Goal: Task Accomplishment & Management: Complete application form

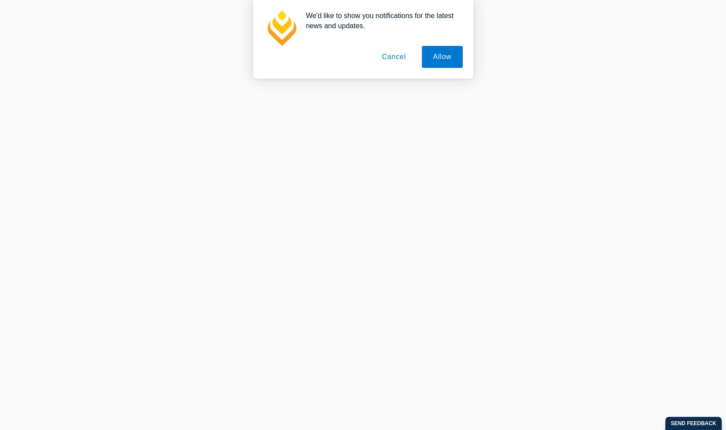
scroll to position [88, 0]
click at [403, 59] on button "Cancel" at bounding box center [394, 57] width 46 height 22
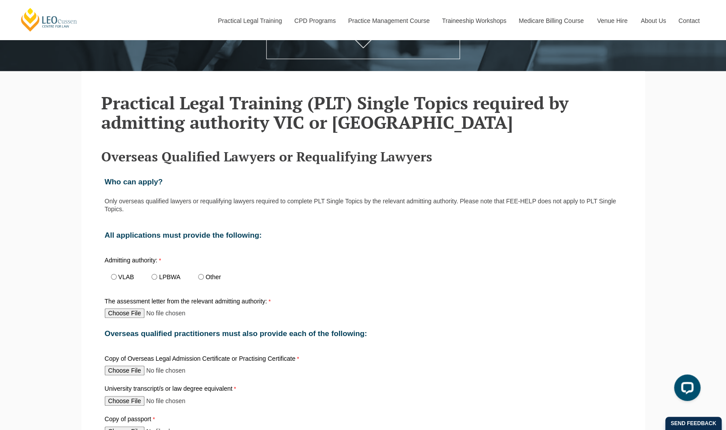
scroll to position [220, 0]
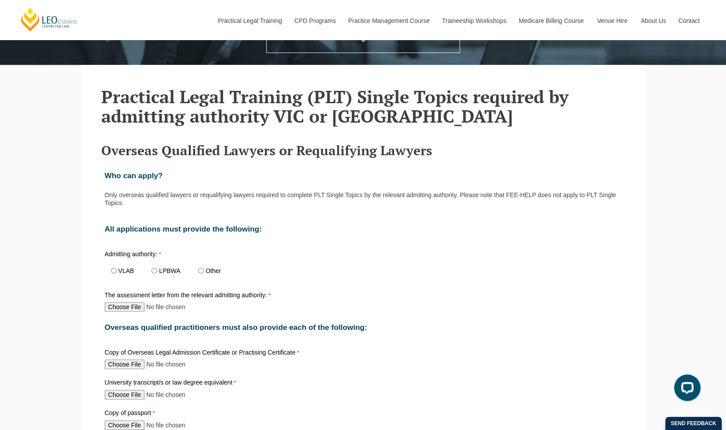
click at [506, 198] on p "Only overseas qualified lawyers or requalifying lawyers required to complete PL…" at bounding box center [363, 199] width 517 height 16
click at [128, 274] on label "VLAB" at bounding box center [127, 270] width 16 height 6
click at [117, 273] on input "VLAB" at bounding box center [114, 270] width 6 height 6
radio input "true"
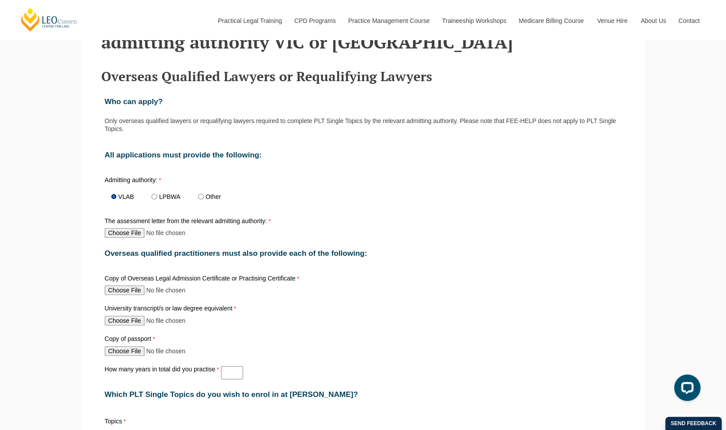
scroll to position [308, 0]
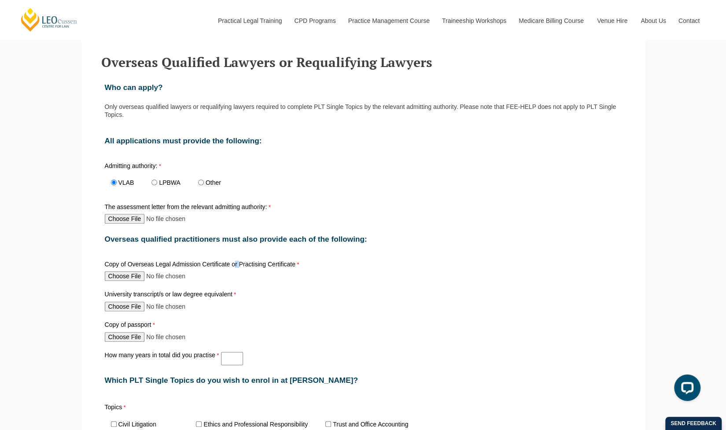
click at [240, 266] on label "Copy of Overseas Legal Admission Certificate or Practising Certificate" at bounding box center [203, 265] width 197 height 8
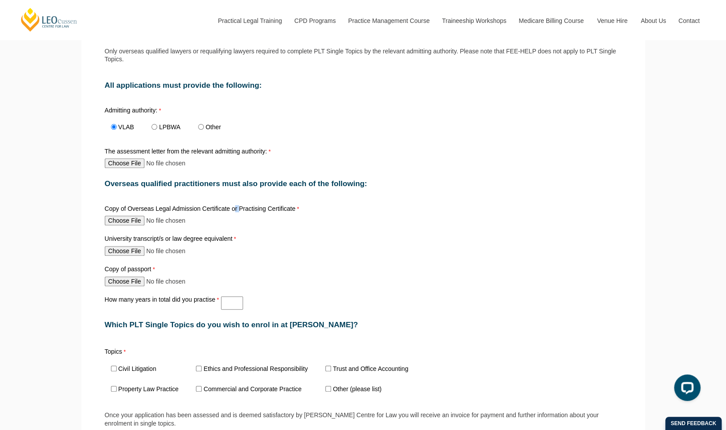
scroll to position [396, 0]
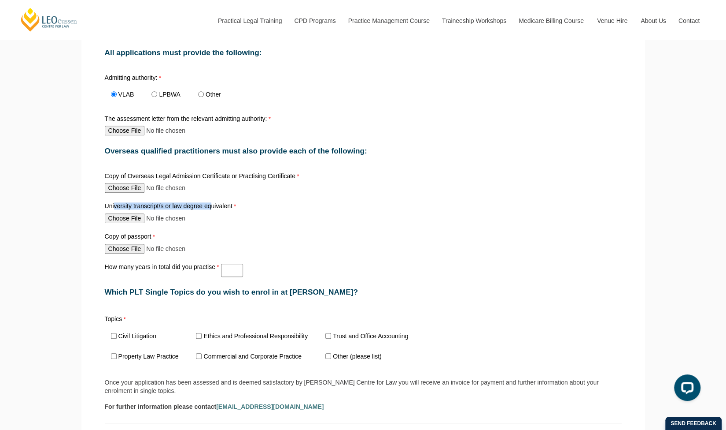
drag, startPoint x: 122, startPoint y: 207, endPoint x: 210, endPoint y: 210, distance: 87.3
click at [210, 210] on label "University transcript/s or law degree equivalent" at bounding box center [172, 207] width 134 height 8
click at [210, 213] on input "University transcript/s or law degree equivalent" at bounding box center [163, 218] width 117 height 10
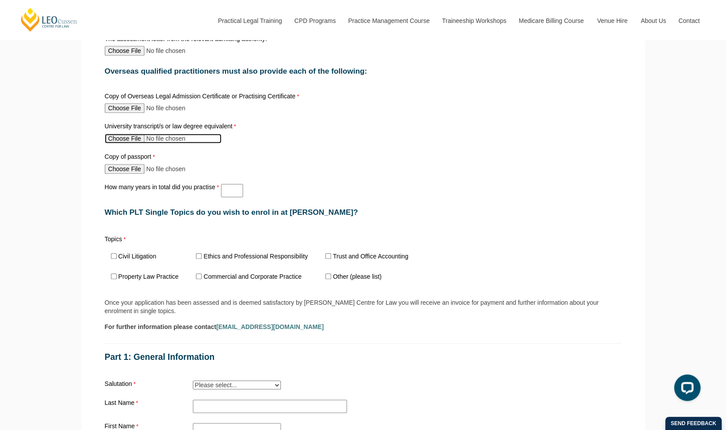
scroll to position [485, 0]
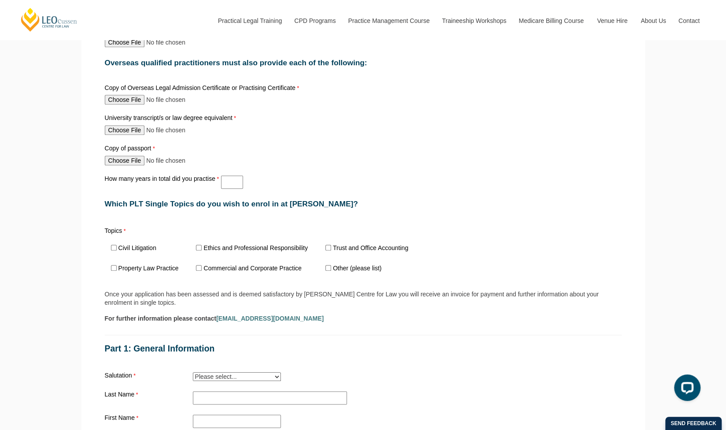
click at [155, 250] on label "Civil Litigation" at bounding box center [138, 247] width 38 height 6
click at [117, 250] on input "Civil Litigation" at bounding box center [114, 247] width 6 height 6
checkbox input "true"
click at [201, 248] on input "Ethics and Professional Responsibility" at bounding box center [199, 247] width 6 height 6
checkbox input "true"
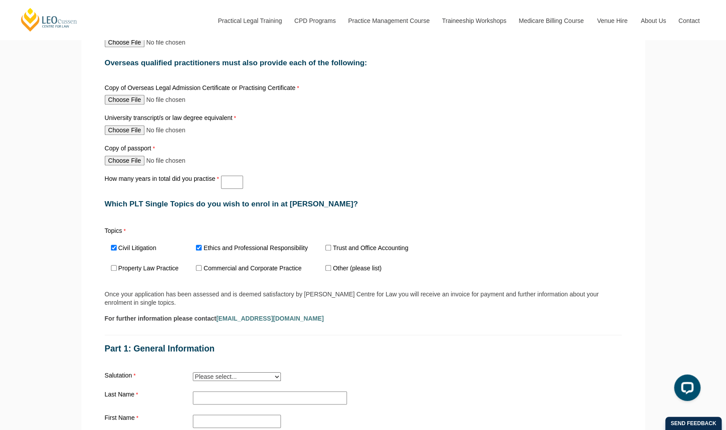
click at [347, 249] on label "Trust and Office Accounting" at bounding box center [370, 247] width 75 height 6
click at [331, 249] on input "Trust and Office Accounting" at bounding box center [329, 247] width 6 height 6
checkbox input "true"
click at [167, 271] on label "Property Law Practice" at bounding box center [149, 268] width 60 height 6
click at [117, 270] on input "Property Law Practice" at bounding box center [114, 268] width 6 height 6
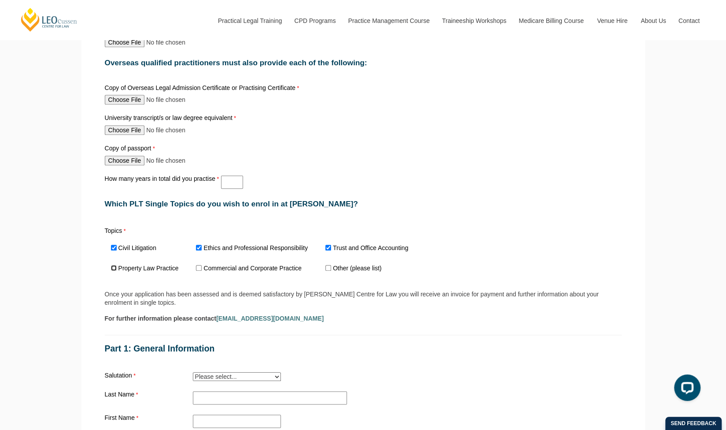
checkbox input "true"
click at [236, 268] on label "Commercial and Corporate Practice" at bounding box center [253, 268] width 98 height 6
click at [202, 268] on input "Commercial and Corporate Practice" at bounding box center [199, 268] width 6 height 6
checkbox input "true"
click at [337, 268] on label "Other (please list)" at bounding box center [357, 268] width 48 height 6
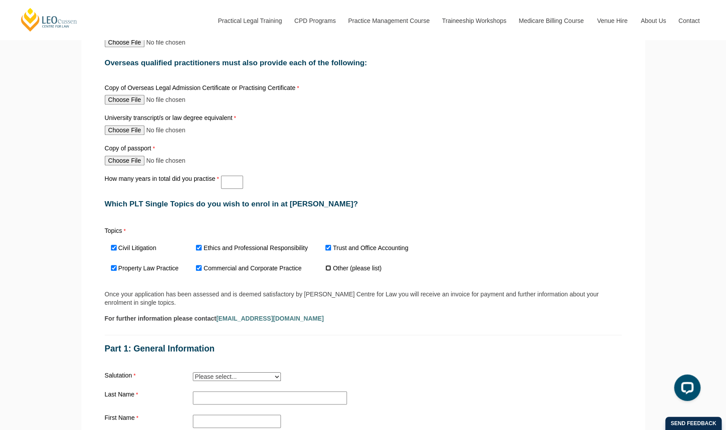
click at [331, 268] on input "Other (please list)" at bounding box center [329, 268] width 6 height 6
checkbox input "true"
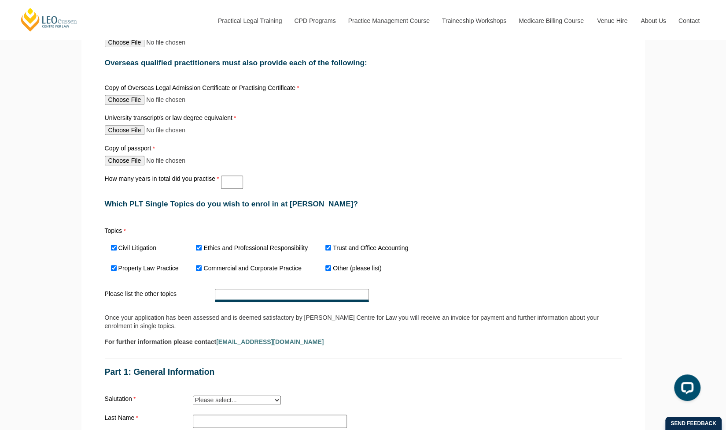
click at [264, 296] on input "Please list the other topics" at bounding box center [292, 295] width 154 height 13
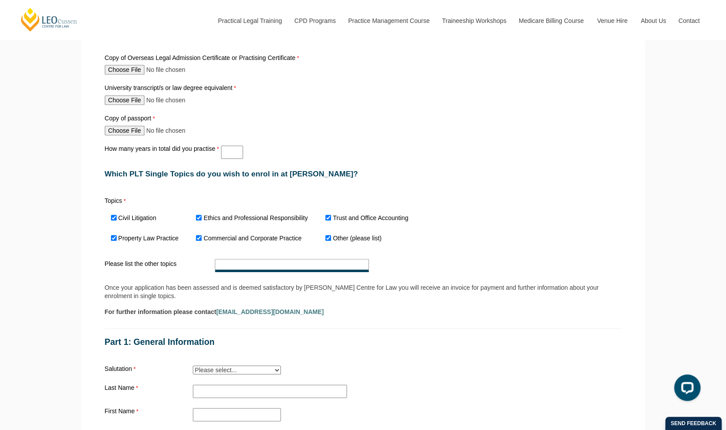
scroll to position [529, 0]
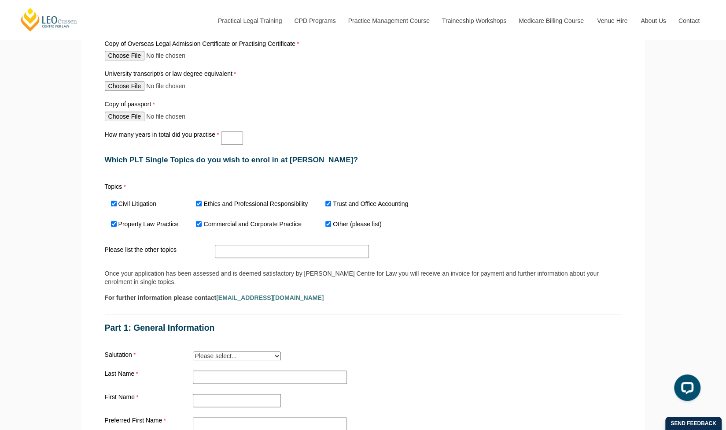
click at [237, 360] on select "Please select... Mr. Mrs. Ms. Dr. Prof. Miss Judge Chief Judge" at bounding box center [237, 355] width 88 height 9
click at [193, 353] on select "Please select... Mr. Mrs. Ms. Dr. Prof. Miss Judge Chief Judge" at bounding box center [237, 355] width 88 height 9
click at [223, 354] on select "Please select... Mr. Mrs. Ms. Dr. Prof. Miss Judge Chief Judge" at bounding box center [237, 355] width 88 height 9
select select "tfa_11"
click at [193, 353] on select "Please select... Mr. Mrs. Ms. Dr. Prof. Miss Judge Chief Judge" at bounding box center [237, 355] width 88 height 9
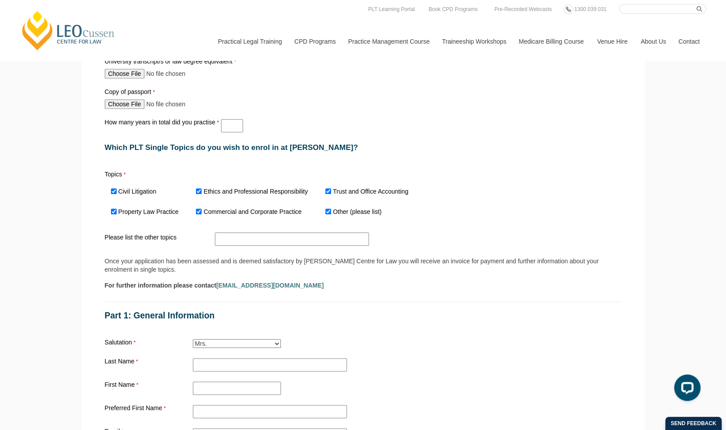
scroll to position [441, 0]
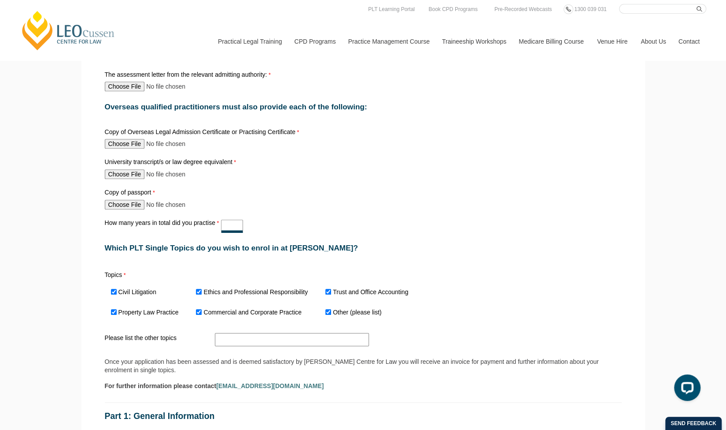
click at [232, 230] on input "How many years in total did you practise" at bounding box center [232, 225] width 22 height 13
type input "0.5"
click at [344, 190] on div "Copy of passport" at bounding box center [363, 199] width 524 height 24
click at [233, 227] on input "0.5" at bounding box center [232, 225] width 22 height 13
click at [247, 227] on div "How many years in total did you practise 0.5" at bounding box center [363, 226] width 524 height 17
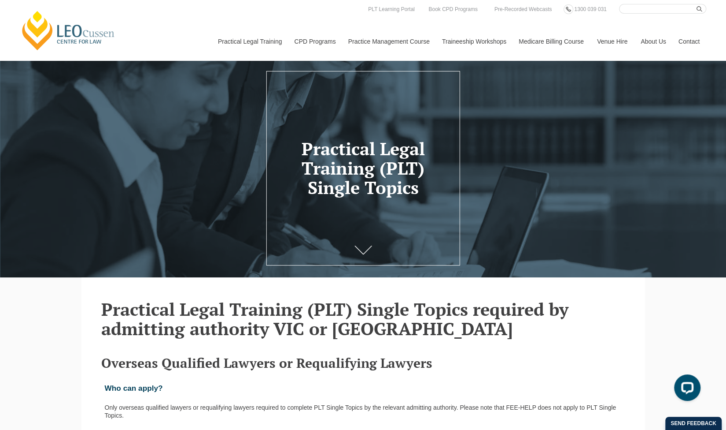
scroll to position [0, 0]
